Goal: Task Accomplishment & Management: Manage account settings

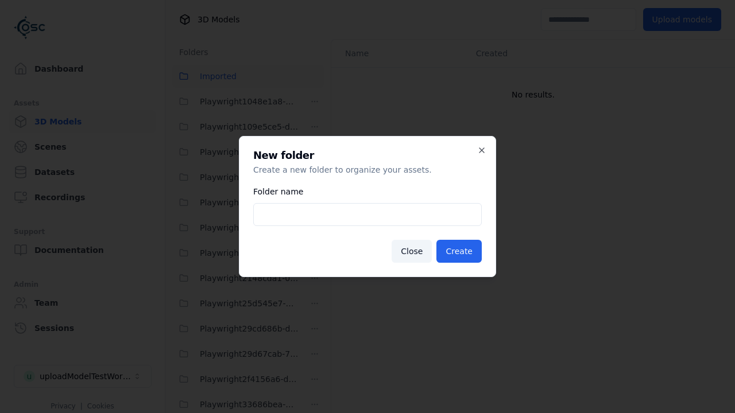
scroll to position [1921, 0]
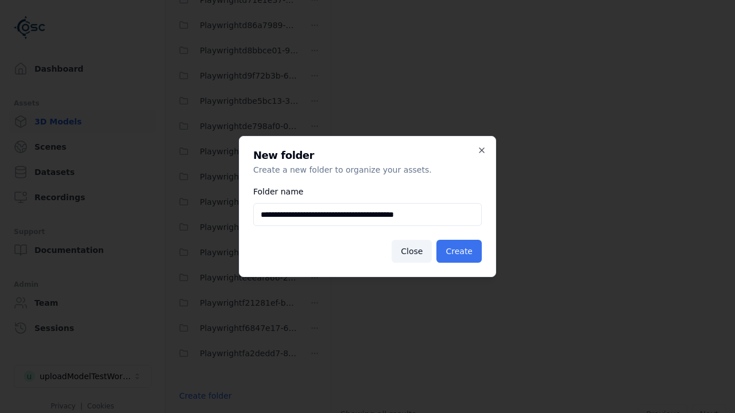
type input "**********"
click at [461, 252] on button "Create" at bounding box center [458, 251] width 45 height 23
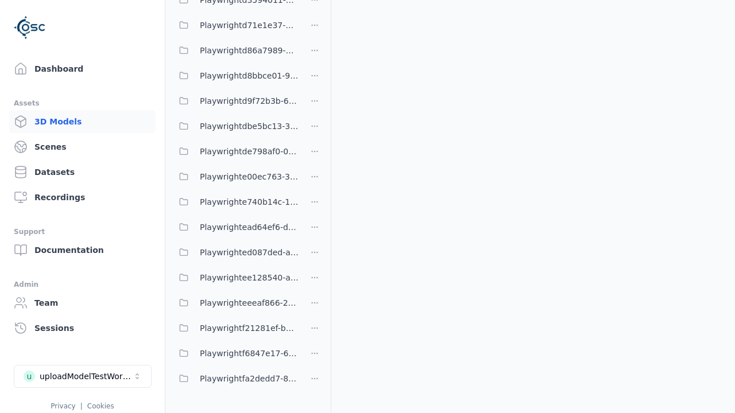
click at [235, 7] on span "Playwrightd3594011-d0a7-4e88-99f5-b1a536157ab4" at bounding box center [249, 0] width 99 height 14
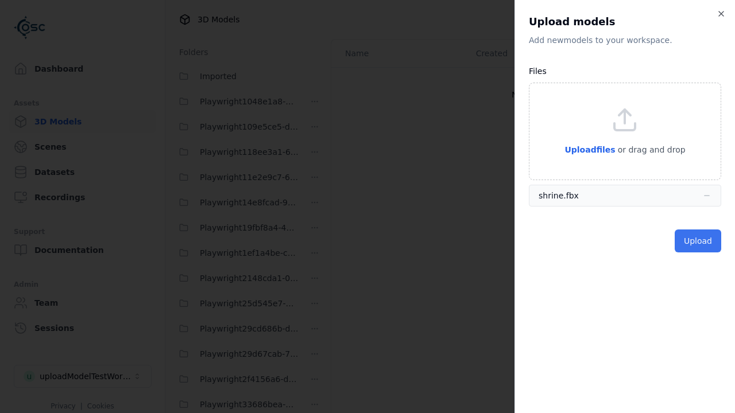
click at [699, 241] on button "Upload" at bounding box center [698, 241] width 47 height 23
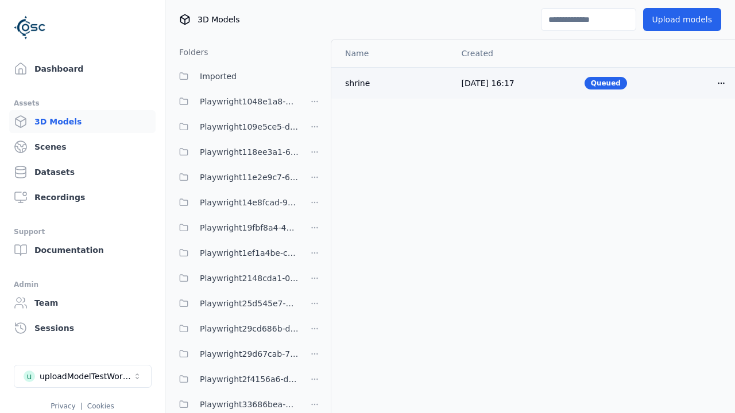
click at [702, 83] on html "Support Dashboard Assets 3D Models Scenes Datasets Recordings Support Documenta…" at bounding box center [367, 206] width 735 height 413
click at [676, 126] on div "Delete" at bounding box center [677, 127] width 68 height 18
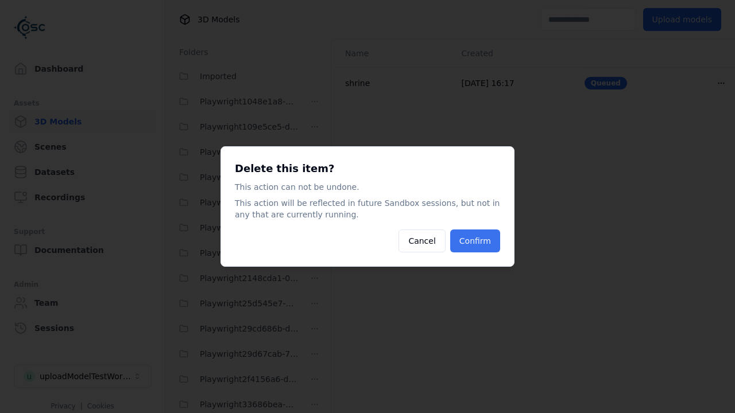
click at [476, 241] on button "Confirm" at bounding box center [475, 241] width 50 height 23
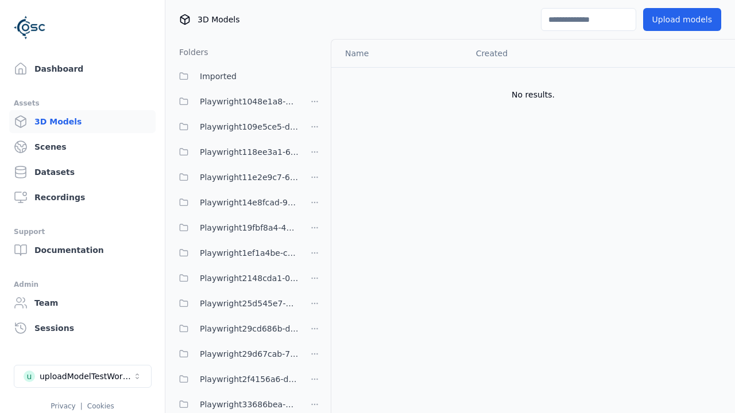
click at [315, 206] on html "Support Dashboard Assets 3D Models Scenes Datasets Recordings Support Documenta…" at bounding box center [367, 206] width 735 height 413
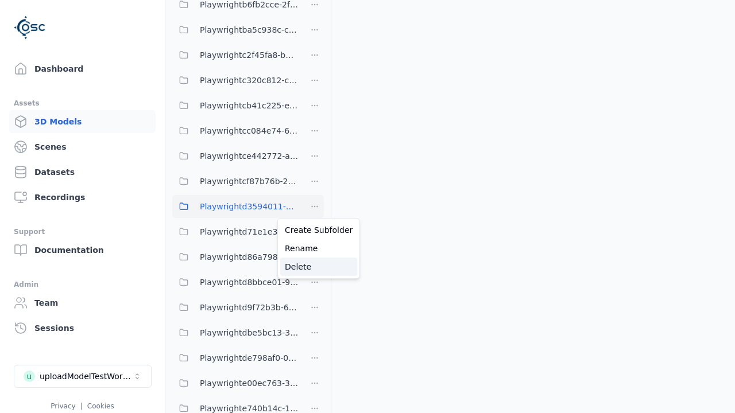
click at [314, 266] on div "Delete" at bounding box center [318, 267] width 77 height 18
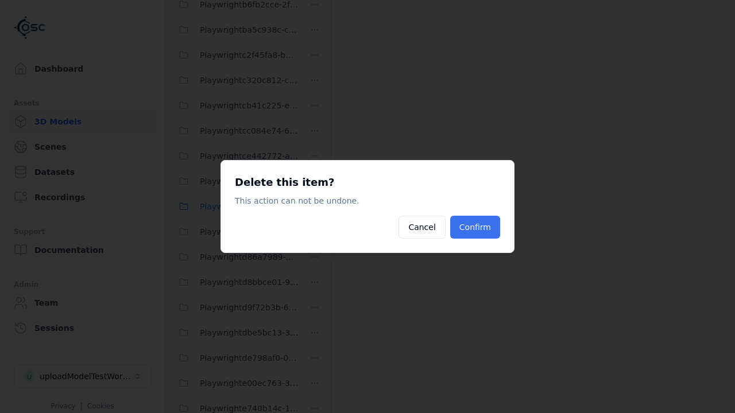
click at [476, 227] on button "Confirm" at bounding box center [475, 227] width 50 height 23
